Goal: Task Accomplishment & Management: Manage account settings

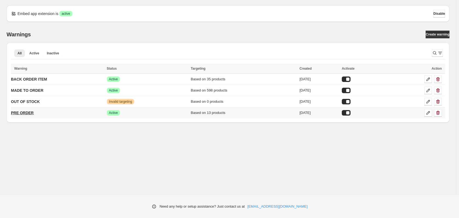
click at [31, 112] on p "PRE ORDER" at bounding box center [22, 112] width 23 height 5
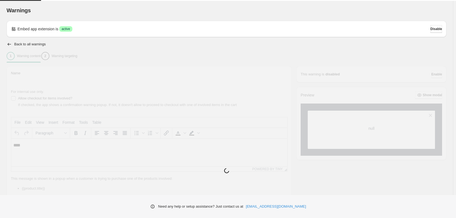
type input "*********"
type input "**********"
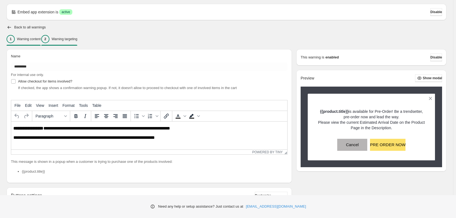
scroll to position [16, 0]
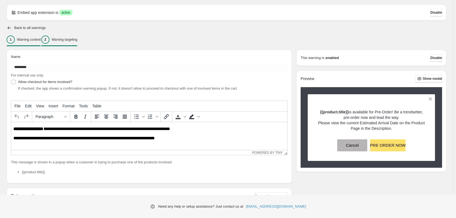
click at [68, 39] on p "Warning targeting" at bounding box center [65, 39] width 26 height 4
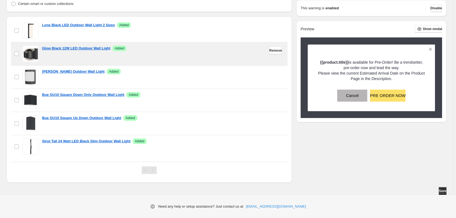
scroll to position [190, 0]
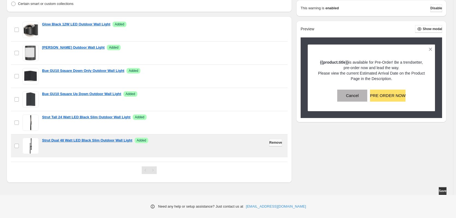
click at [271, 143] on span "Remove" at bounding box center [275, 142] width 13 height 4
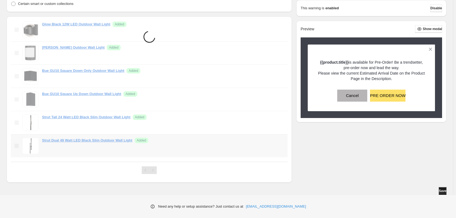
scroll to position [167, 0]
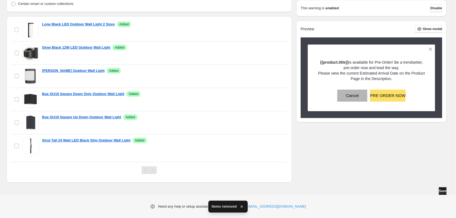
click at [442, 192] on span "Save" at bounding box center [443, 191] width 8 height 4
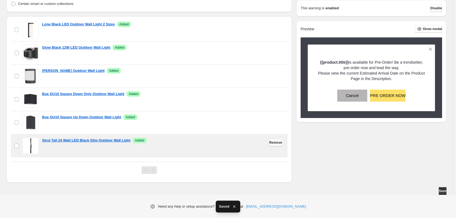
click at [269, 143] on button "Remove" at bounding box center [275, 143] width 13 height 8
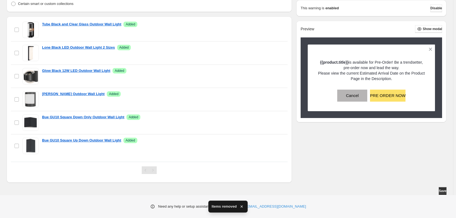
scroll to position [144, 0]
click at [444, 192] on span "Save" at bounding box center [443, 191] width 8 height 4
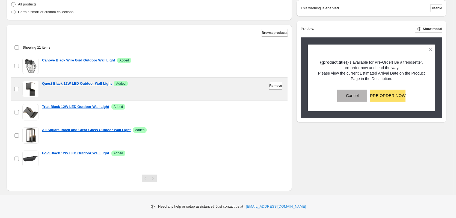
scroll to position [157, 0]
click at [269, 87] on span "Remove" at bounding box center [275, 86] width 13 height 4
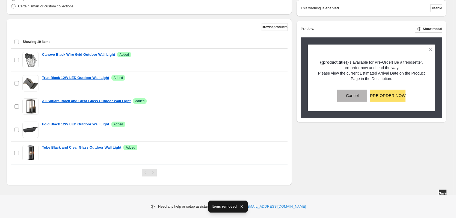
scroll to position [166, 0]
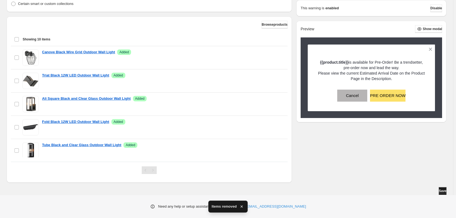
click at [440, 192] on span "Save" at bounding box center [443, 191] width 8 height 4
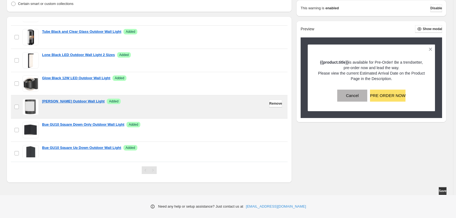
scroll to position [121, 0]
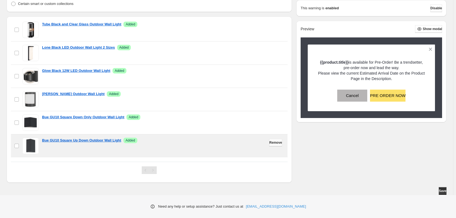
click at [271, 142] on span "Remove" at bounding box center [275, 142] width 13 height 4
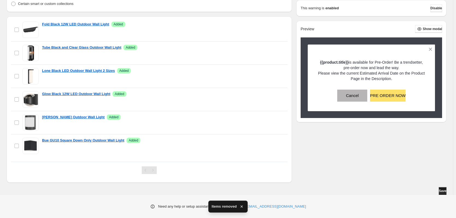
scroll to position [98, 0]
click at [442, 192] on span "Save" at bounding box center [443, 191] width 8 height 4
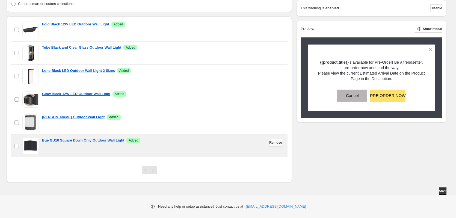
click at [270, 144] on span "Remove" at bounding box center [275, 142] width 13 height 4
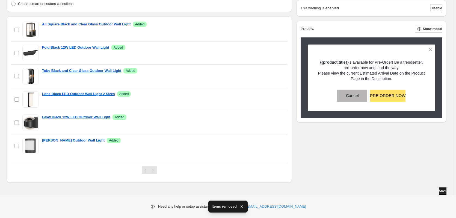
scroll to position [74, 0]
click at [441, 191] on span "Save" at bounding box center [443, 191] width 8 height 4
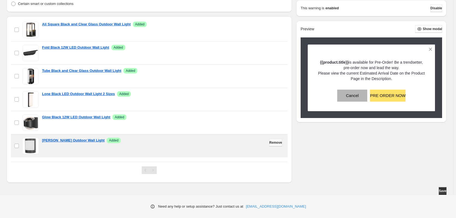
click at [269, 144] on span "Remove" at bounding box center [275, 142] width 13 height 4
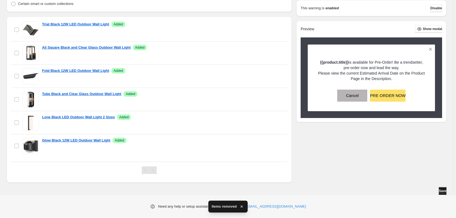
scroll to position [51, 0]
click at [440, 190] on span "Save" at bounding box center [443, 191] width 8 height 4
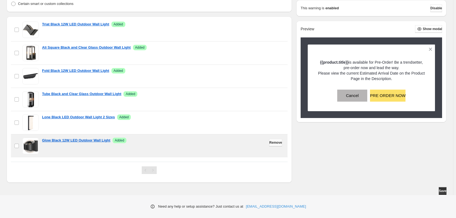
click at [274, 143] on span "Remove" at bounding box center [275, 142] width 13 height 4
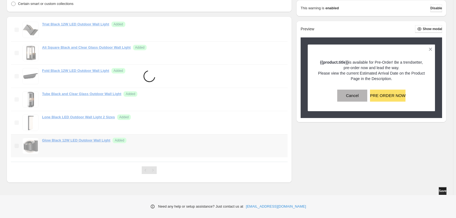
scroll to position [28, 0]
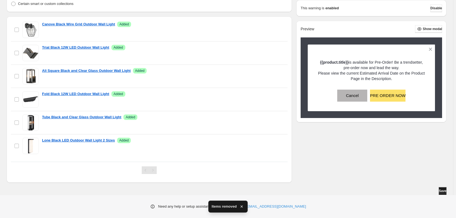
click at [444, 191] on span "Save" at bounding box center [443, 191] width 8 height 4
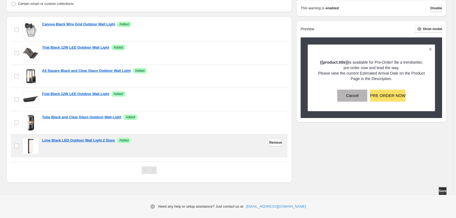
click at [269, 142] on span "Remove" at bounding box center [275, 142] width 13 height 4
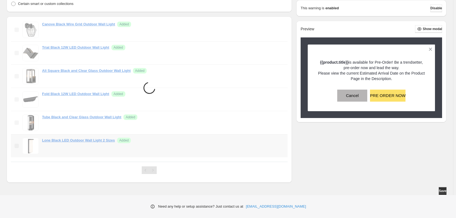
scroll to position [5, 0]
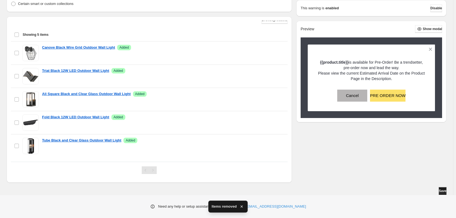
click at [444, 193] on span "Save" at bounding box center [443, 191] width 8 height 4
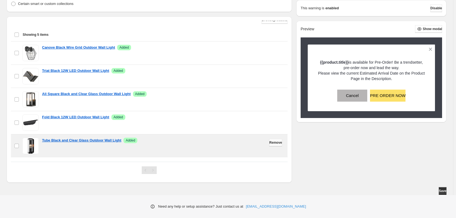
click at [269, 145] on button "Remove" at bounding box center [275, 143] width 13 height 8
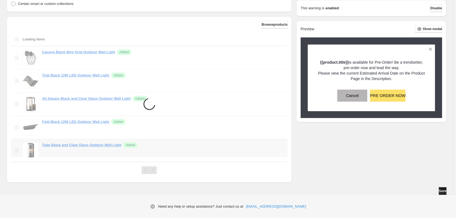
scroll to position [147, 0]
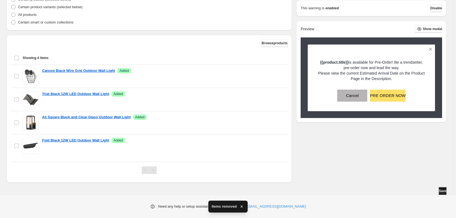
click at [443, 191] on span "Save" at bounding box center [443, 191] width 8 height 4
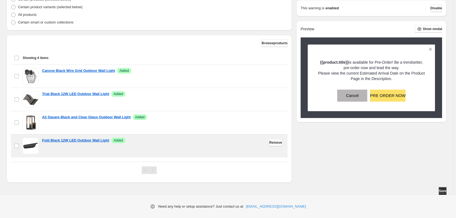
click at [272, 143] on span "Remove" at bounding box center [275, 142] width 13 height 4
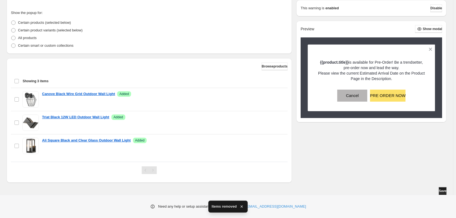
scroll to position [124, 0]
click at [440, 192] on span "Save" at bounding box center [443, 191] width 8 height 4
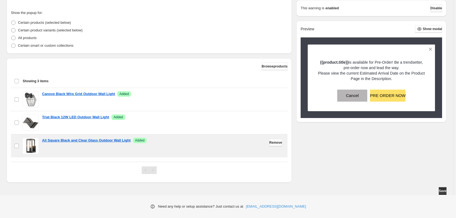
click at [274, 142] on span "Remove" at bounding box center [275, 142] width 13 height 4
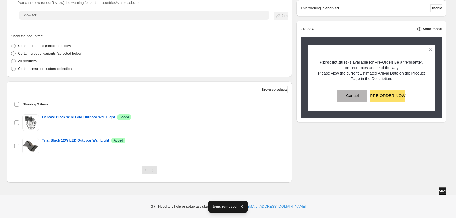
scroll to position [101, 0]
click at [441, 190] on span "Save" at bounding box center [443, 191] width 8 height 4
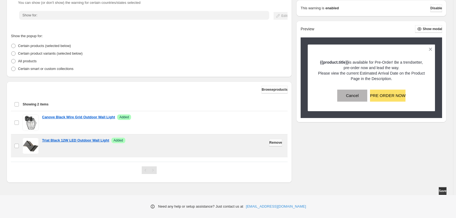
click at [272, 144] on span "Remove" at bounding box center [275, 142] width 13 height 4
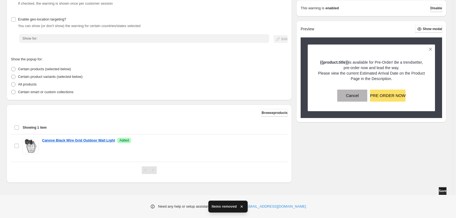
scroll to position [78, 0]
click at [442, 191] on span "Save" at bounding box center [443, 191] width 8 height 4
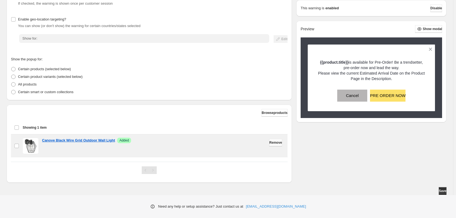
click at [279, 143] on button "Remove" at bounding box center [275, 143] width 13 height 8
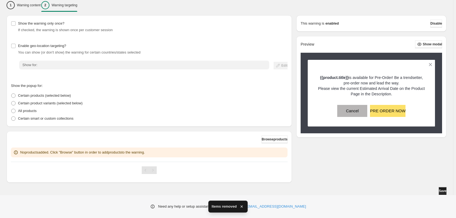
scroll to position [51, 0]
click at [440, 192] on span "Save" at bounding box center [443, 191] width 8 height 4
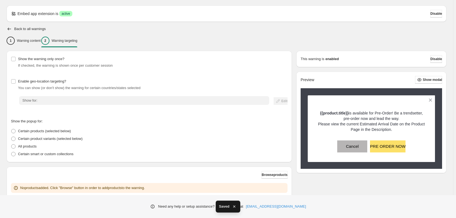
scroll to position [0, 0]
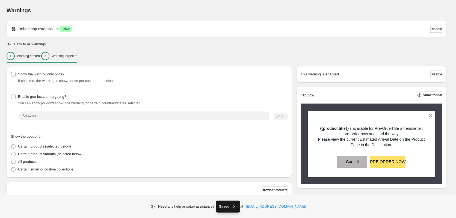
click at [29, 55] on p "Warning content" at bounding box center [29, 56] width 24 height 4
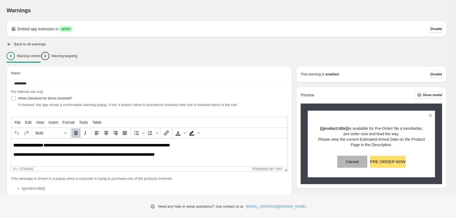
click at [29, 57] on p "Warning content" at bounding box center [29, 56] width 24 height 4
click at [9, 44] on icon "button" at bounding box center [9, 44] width 5 height 5
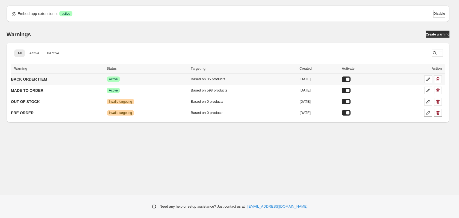
click at [30, 80] on p "BACK ORDER ITEM" at bounding box center [29, 79] width 36 height 5
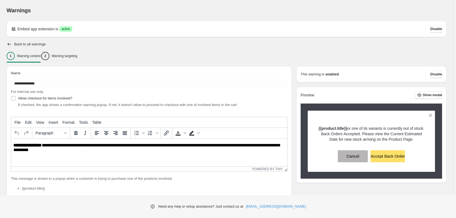
type input "**********"
click at [77, 58] on div "2 Warning targeting" at bounding box center [59, 56] width 36 height 8
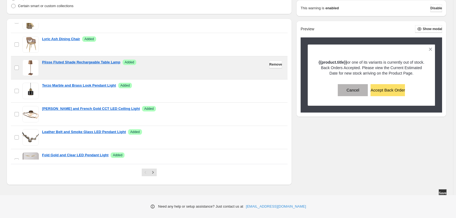
scroll to position [469, 0]
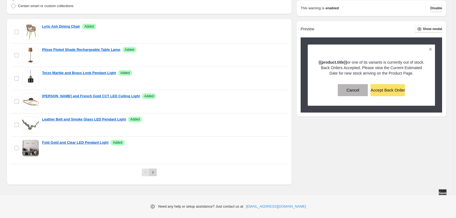
click at [155, 174] on icon "Next" at bounding box center [152, 172] width 5 height 5
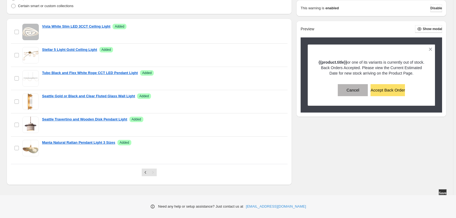
scroll to position [74, 0]
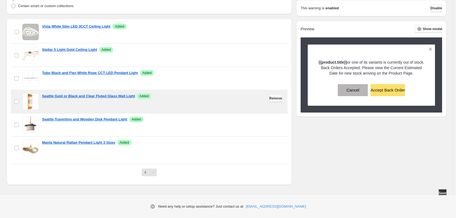
click at [271, 101] on button "Remove" at bounding box center [275, 99] width 13 height 8
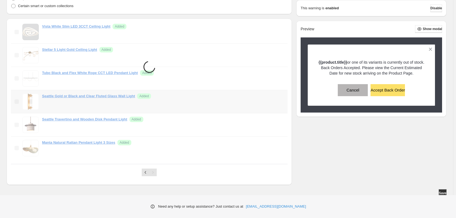
scroll to position [51, 0]
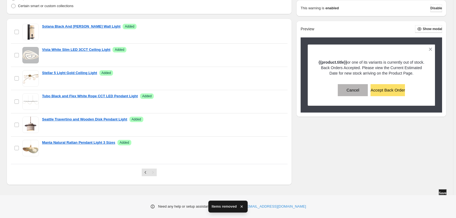
click at [444, 192] on span "Save" at bounding box center [443, 193] width 8 height 4
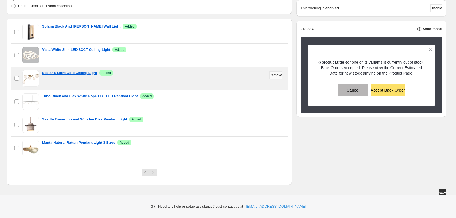
click at [271, 76] on span "Remove" at bounding box center [275, 75] width 13 height 4
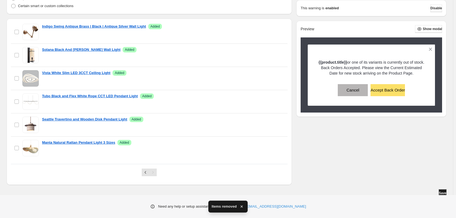
scroll to position [28, 0]
click at [442, 192] on span "Save" at bounding box center [443, 193] width 8 height 4
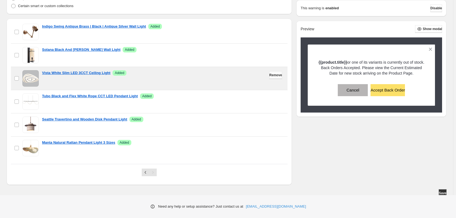
click at [274, 75] on span "Remove" at bounding box center [275, 75] width 13 height 4
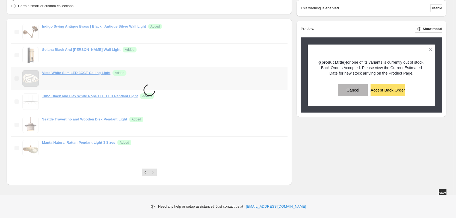
scroll to position [5, 0]
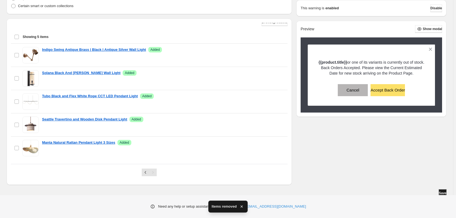
click at [442, 193] on span "Save" at bounding box center [443, 193] width 8 height 4
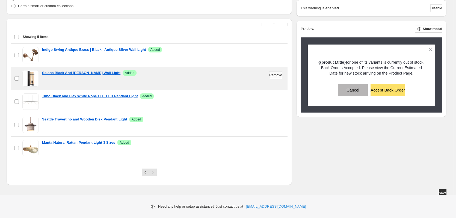
click at [271, 75] on span "Remove" at bounding box center [275, 75] width 13 height 4
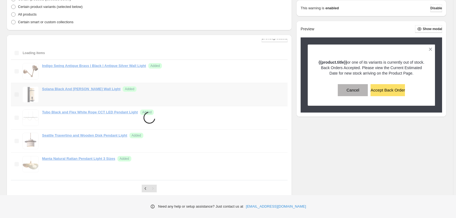
scroll to position [0, 0]
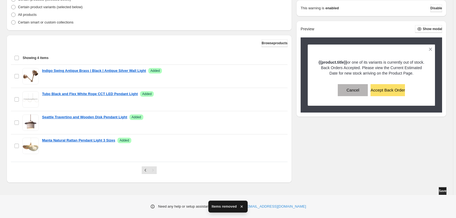
click at [440, 190] on span "Save" at bounding box center [443, 191] width 8 height 4
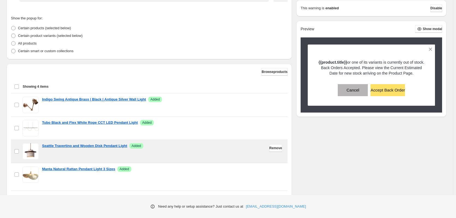
scroll to position [147, 0]
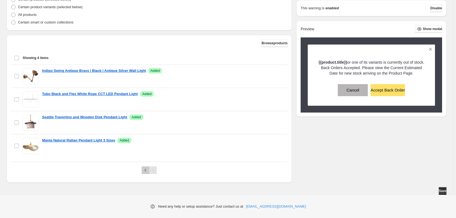
click at [147, 171] on icon "Previous" at bounding box center [145, 170] width 5 height 5
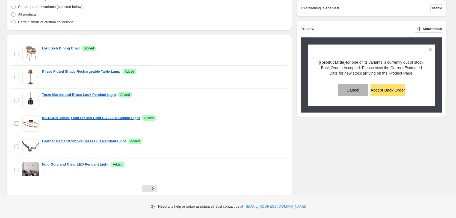
scroll to position [464, 0]
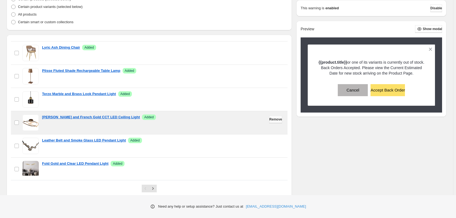
click at [277, 120] on span "Remove" at bounding box center [275, 119] width 13 height 4
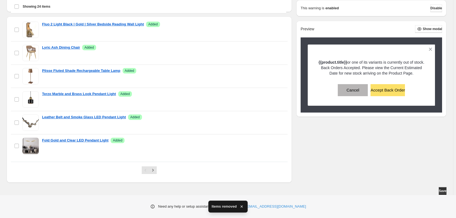
scroll to position [166, 0]
click at [442, 192] on span "Save" at bounding box center [443, 191] width 8 height 4
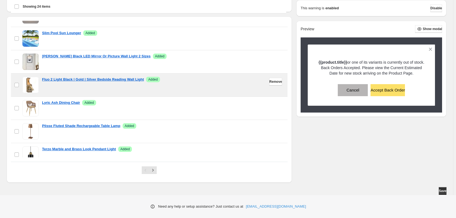
scroll to position [391, 0]
click at [271, 81] on span "Remove" at bounding box center [275, 81] width 13 height 4
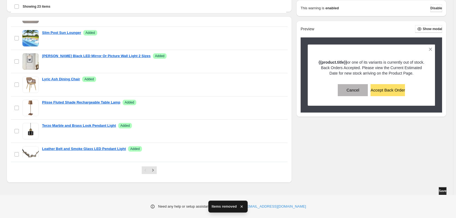
click at [440, 190] on span "Save" at bounding box center [443, 191] width 8 height 4
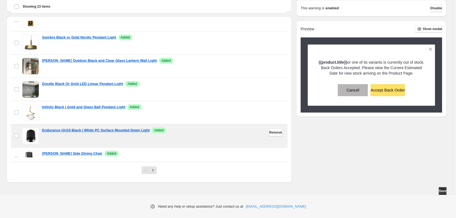
scroll to position [177, 0]
click at [272, 132] on span "Remove" at bounding box center [275, 133] width 13 height 4
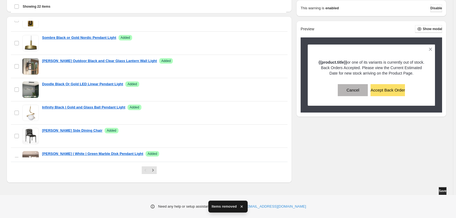
click at [439, 192] on button "Save" at bounding box center [443, 191] width 8 height 8
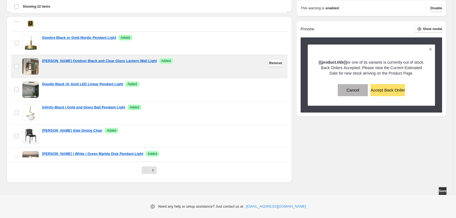
click at [269, 64] on span "Remove" at bounding box center [275, 63] width 13 height 4
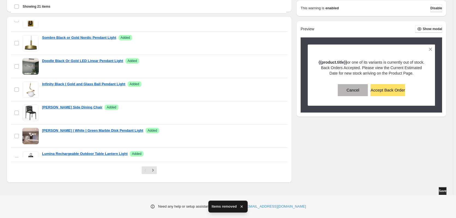
click at [442, 191] on span "Save" at bounding box center [443, 191] width 8 height 4
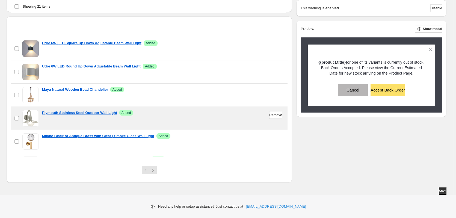
scroll to position [9, 0]
click at [273, 114] on span "Remove" at bounding box center [275, 115] width 13 height 4
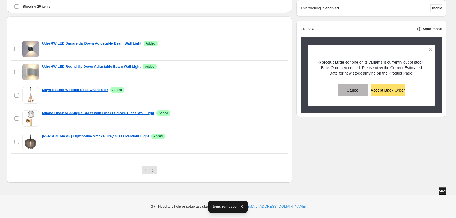
click at [442, 191] on span "Save" at bounding box center [443, 191] width 8 height 4
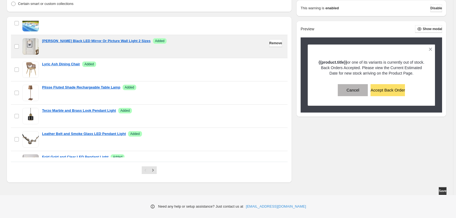
scroll to position [353, 0]
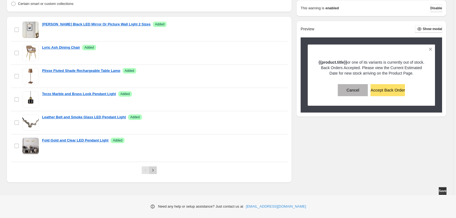
click at [155, 169] on icon "Next" at bounding box center [152, 170] width 5 height 5
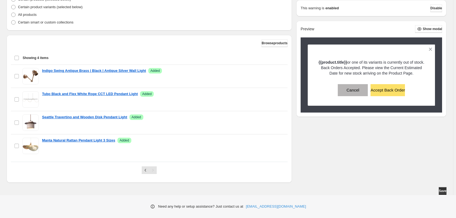
scroll to position [0, 0]
click at [443, 191] on span "Save" at bounding box center [443, 191] width 8 height 4
click at [442, 192] on span "Save" at bounding box center [443, 191] width 8 height 4
